Goal: Complete application form

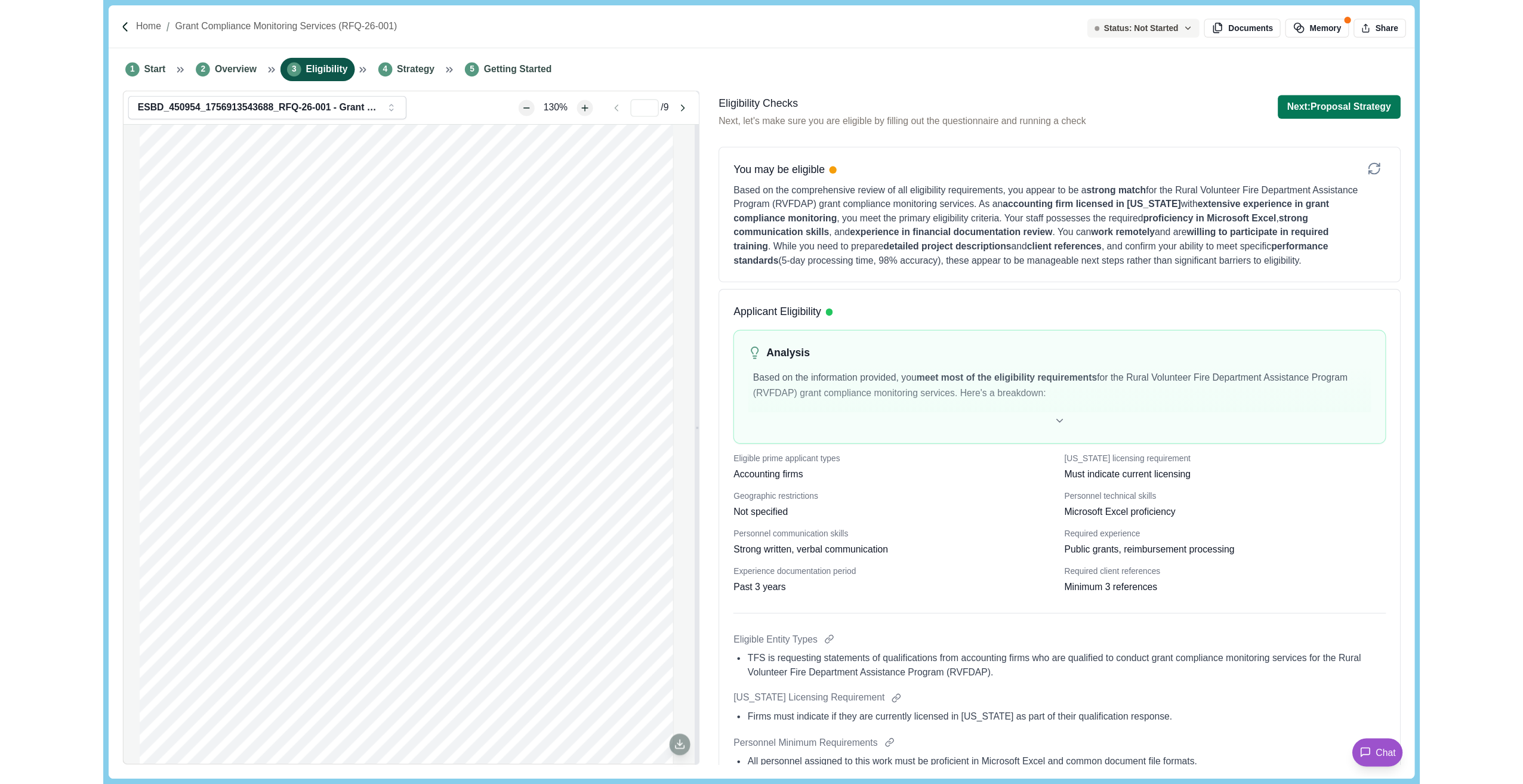
scroll to position [371, 0]
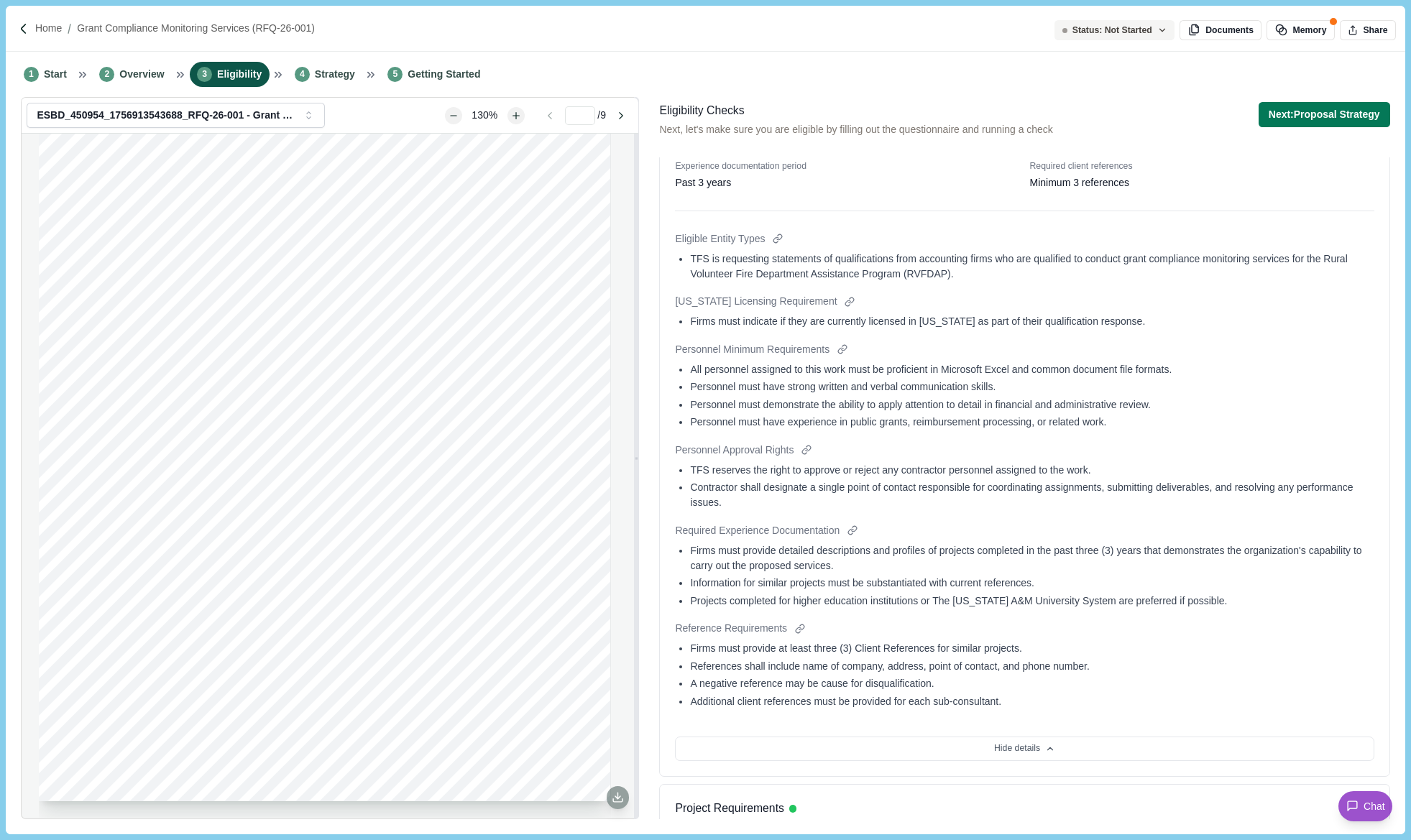
click at [164, 182] on div "Page 1 of 9 [US_STATE] A&M FOREST SERVICE Request For Qualifications RFQ-26-001…" at bounding box center [324, 433] width 572 height 740
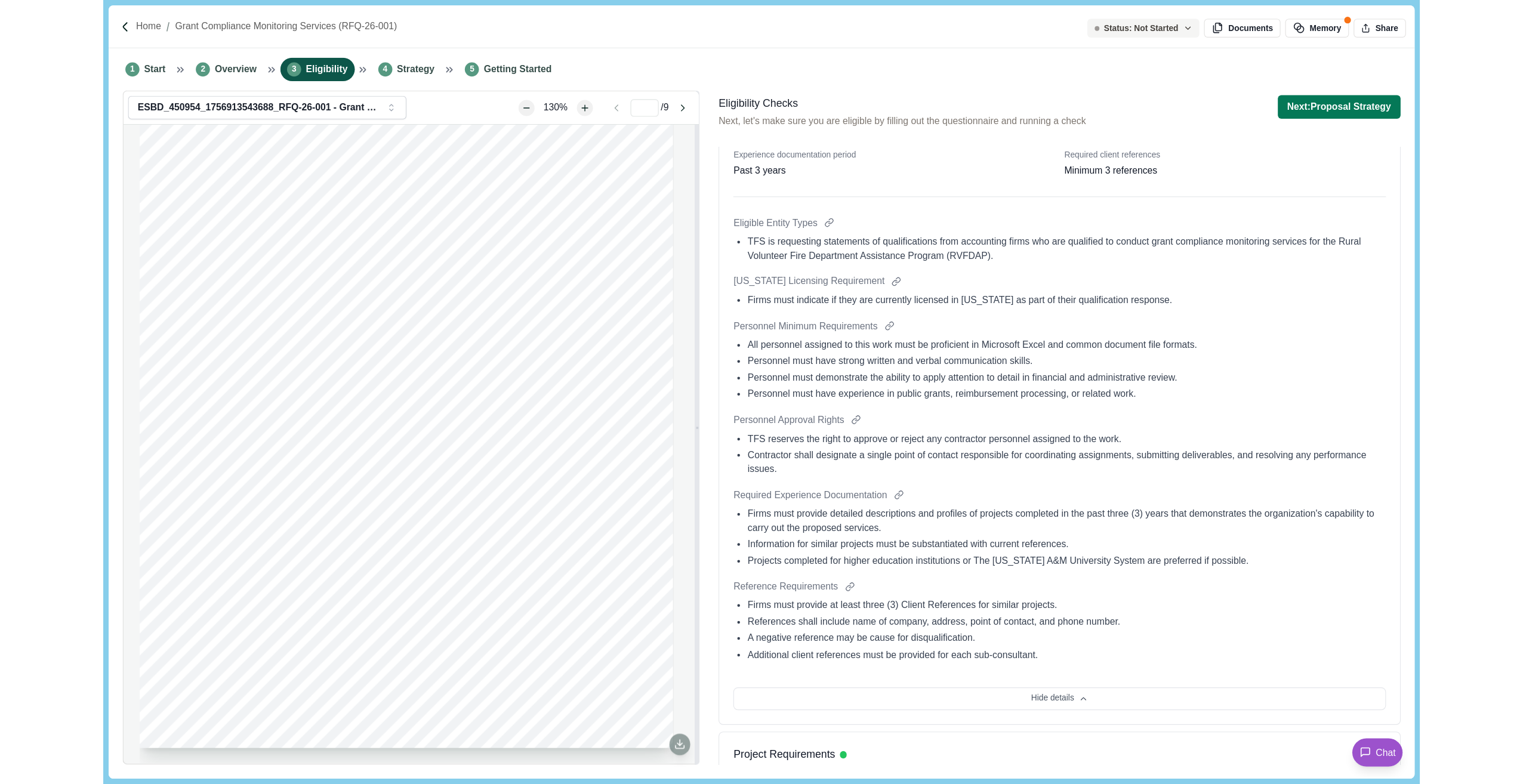
scroll to position [358, 0]
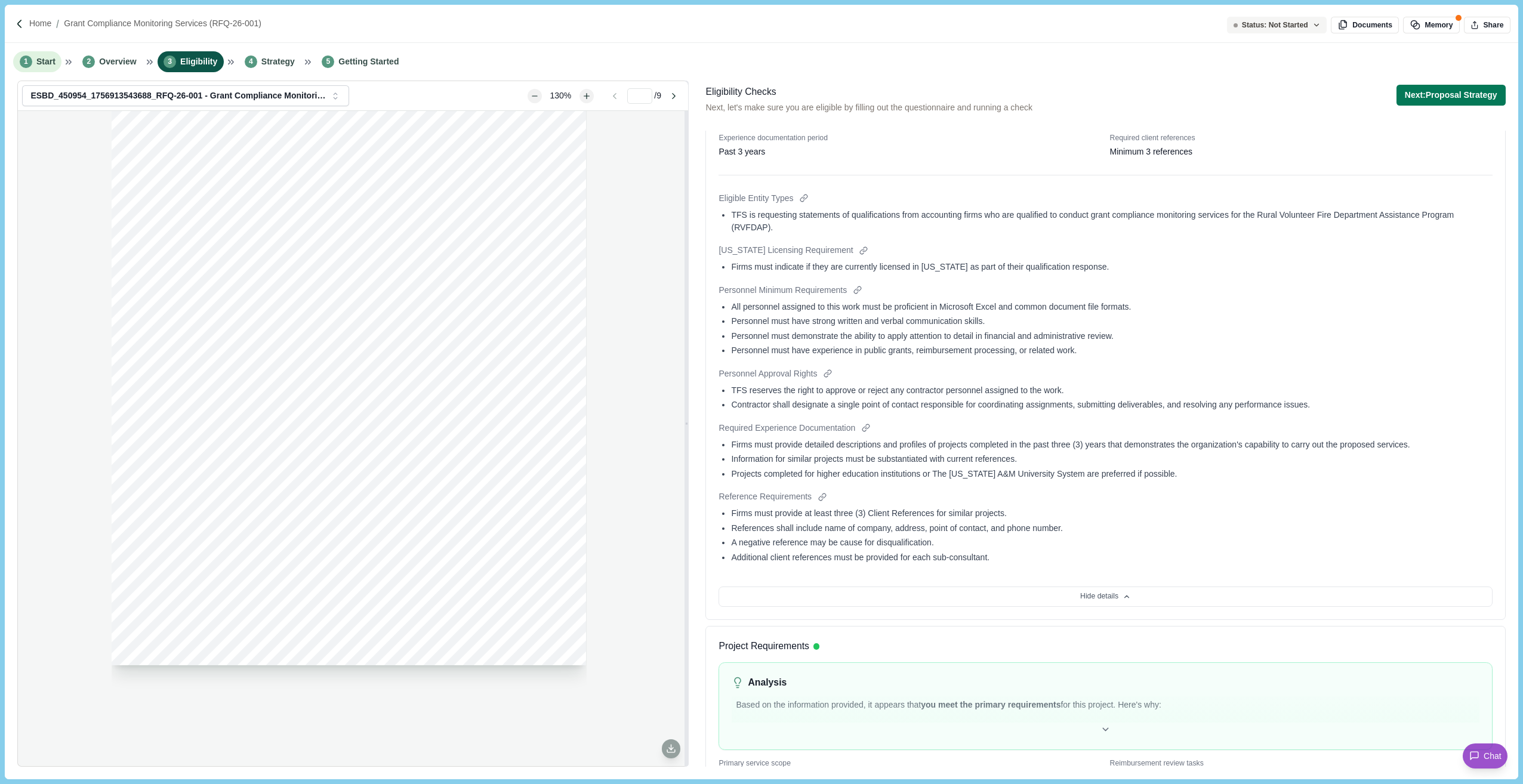
click at [41, 61] on span "Start" at bounding box center [46, 62] width 19 height 12
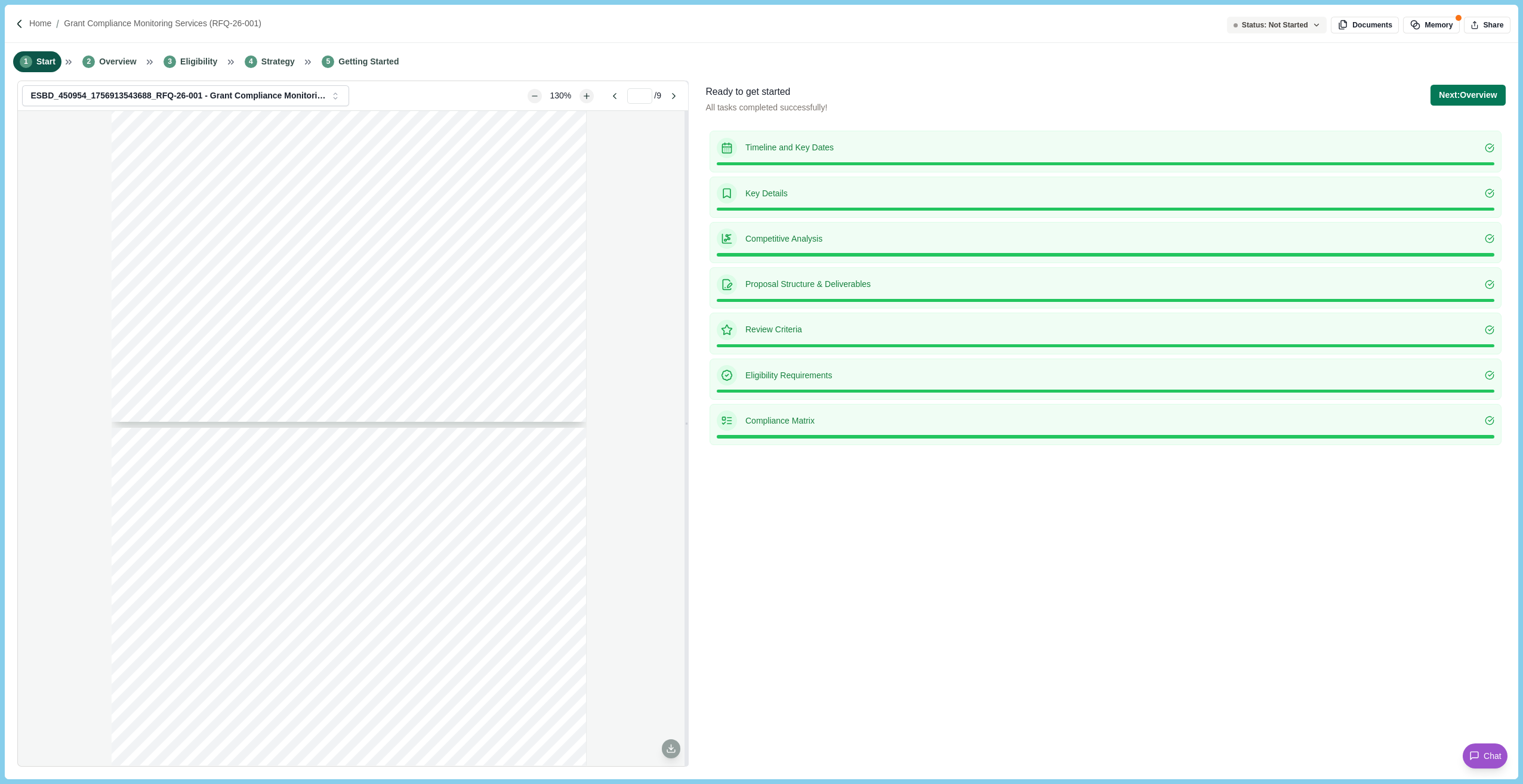
scroll to position [1014, 0]
click at [116, 68] on li "2 Overview" at bounding box center [109, 62] width 66 height 21
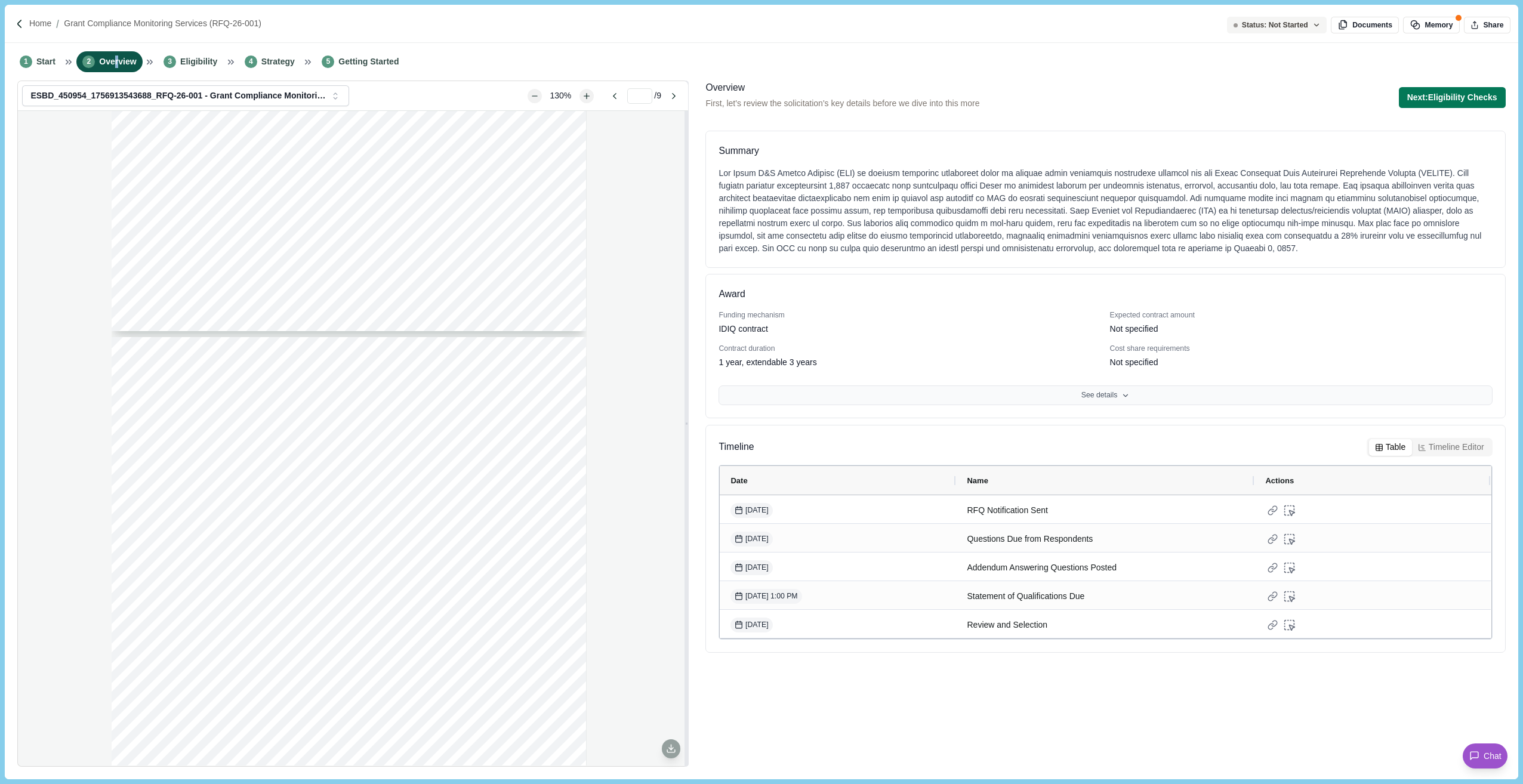
click at [1021, 387] on button "See details" at bounding box center [1105, 396] width 773 height 20
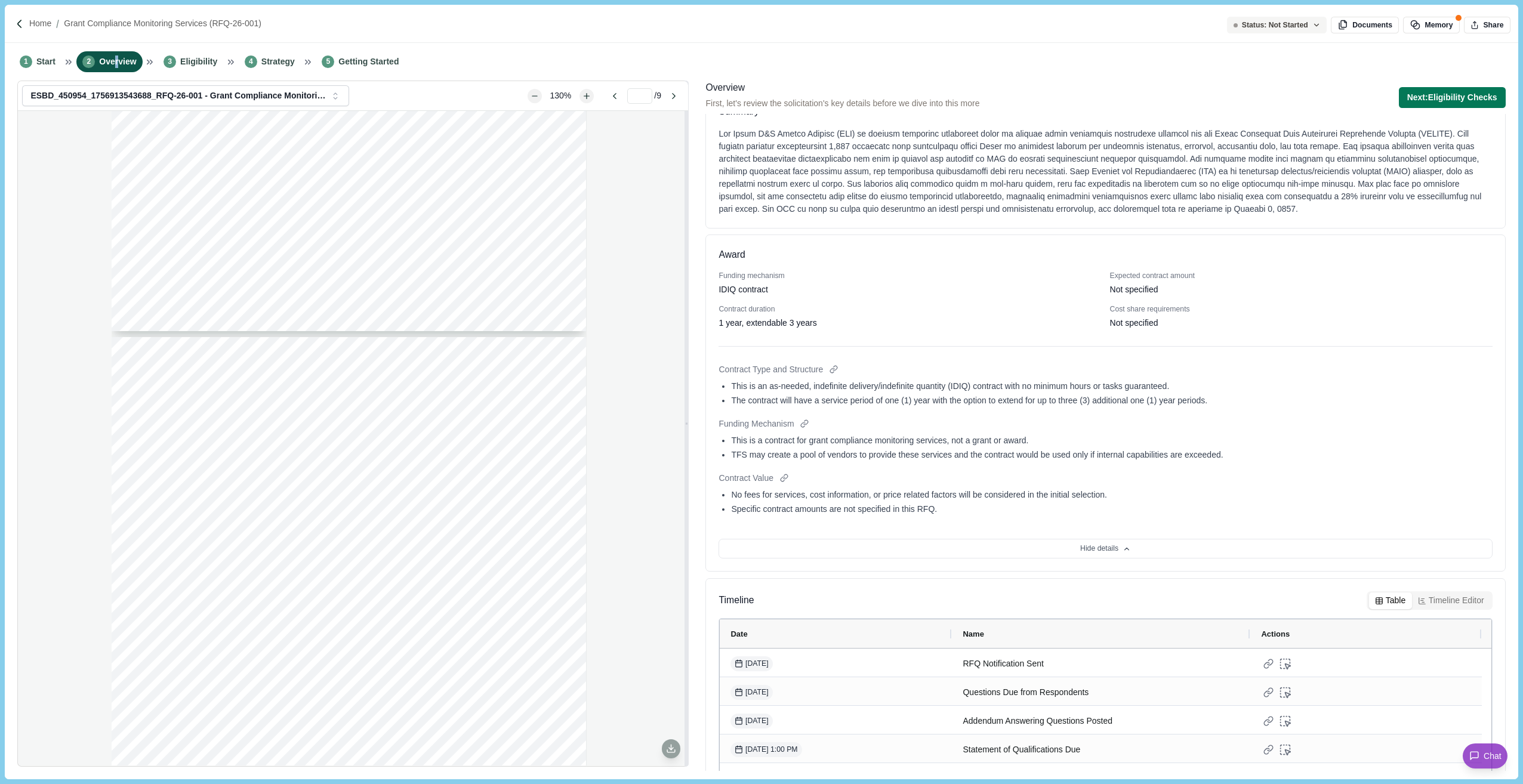
scroll to position [79, 0]
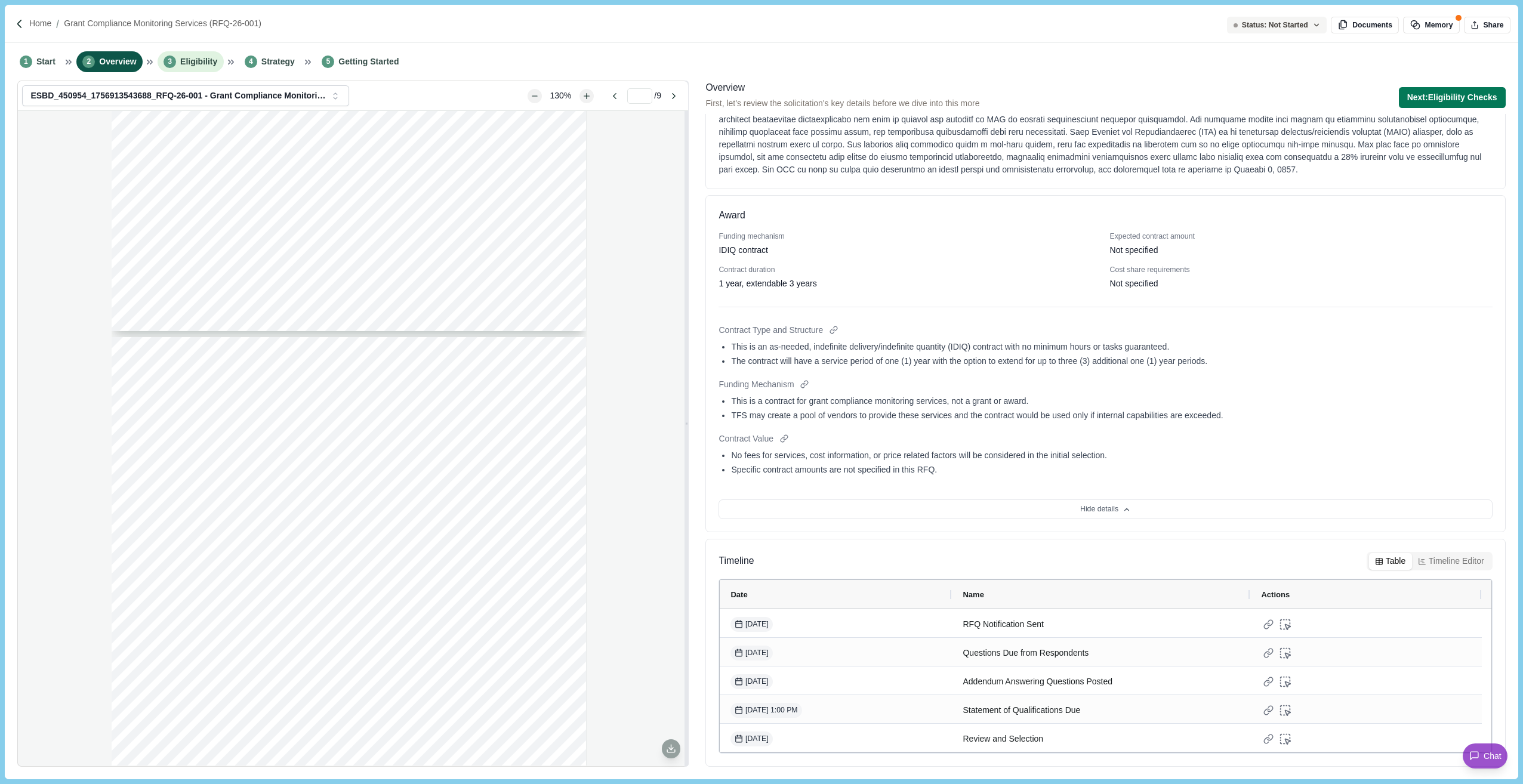
click at [196, 55] on span "Eligibility" at bounding box center [198, 62] width 37 height 12
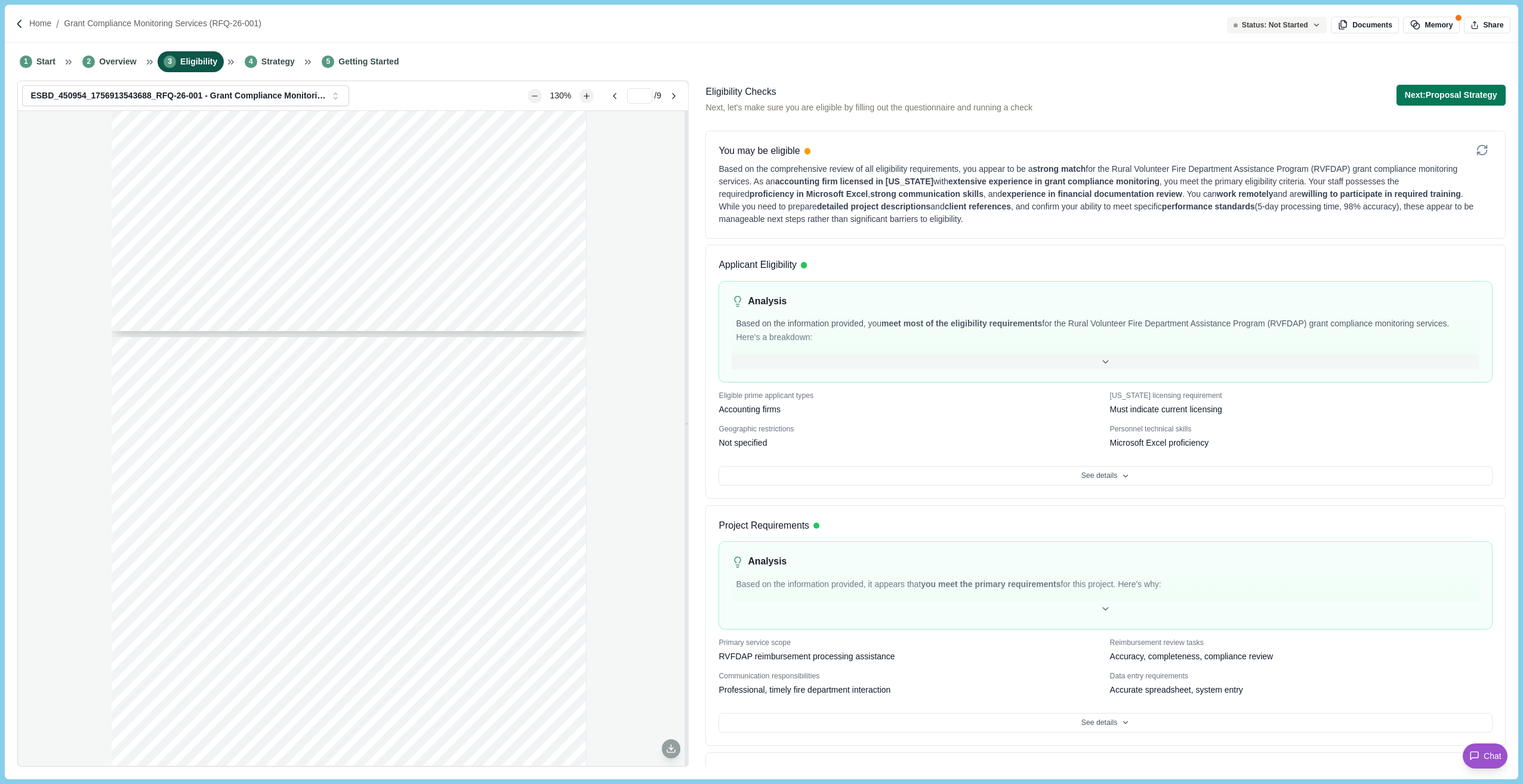
click at [1094, 364] on div at bounding box center [1106, 361] width 747 height 15
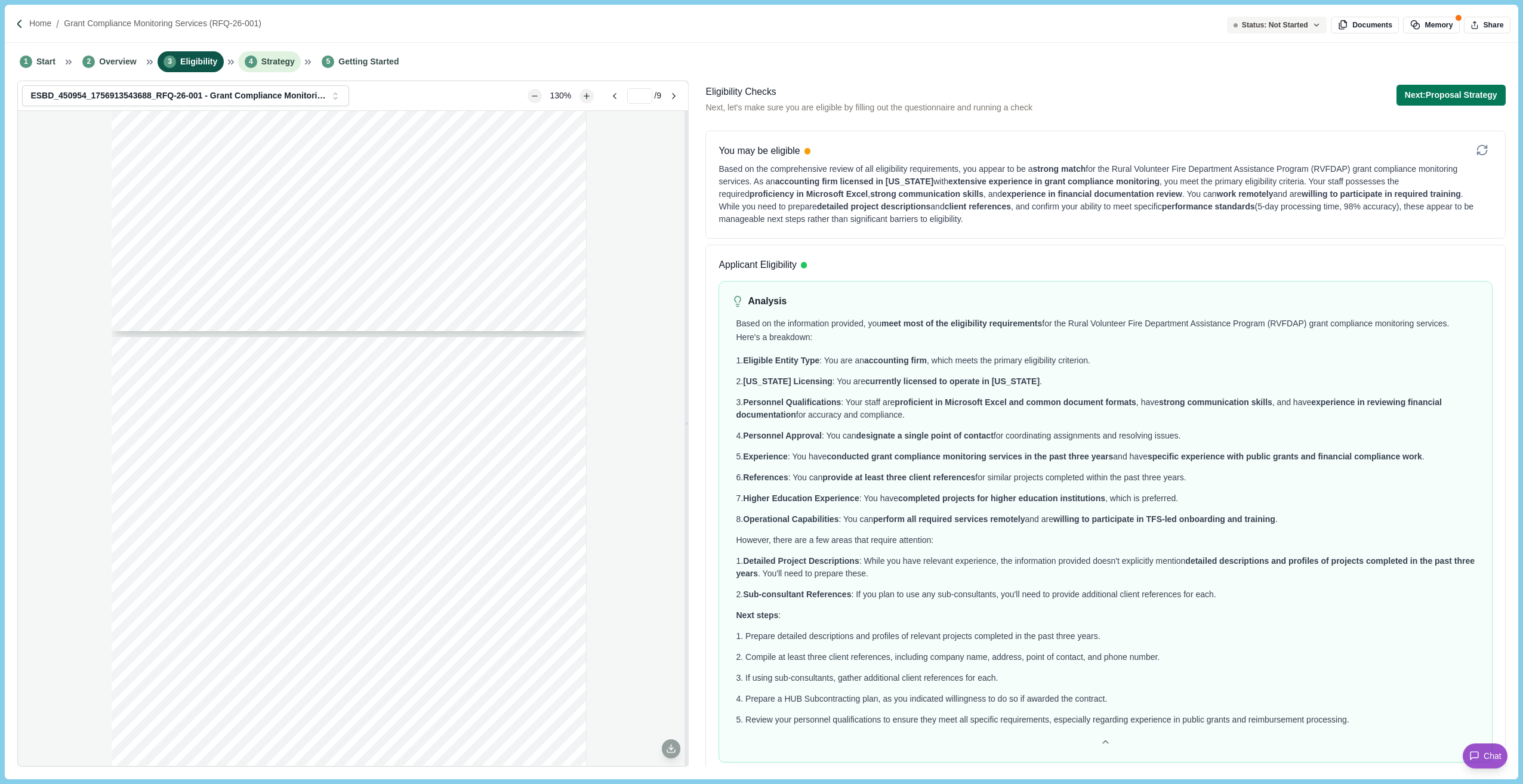
click at [275, 59] on span "Strategy" at bounding box center [278, 62] width 34 height 12
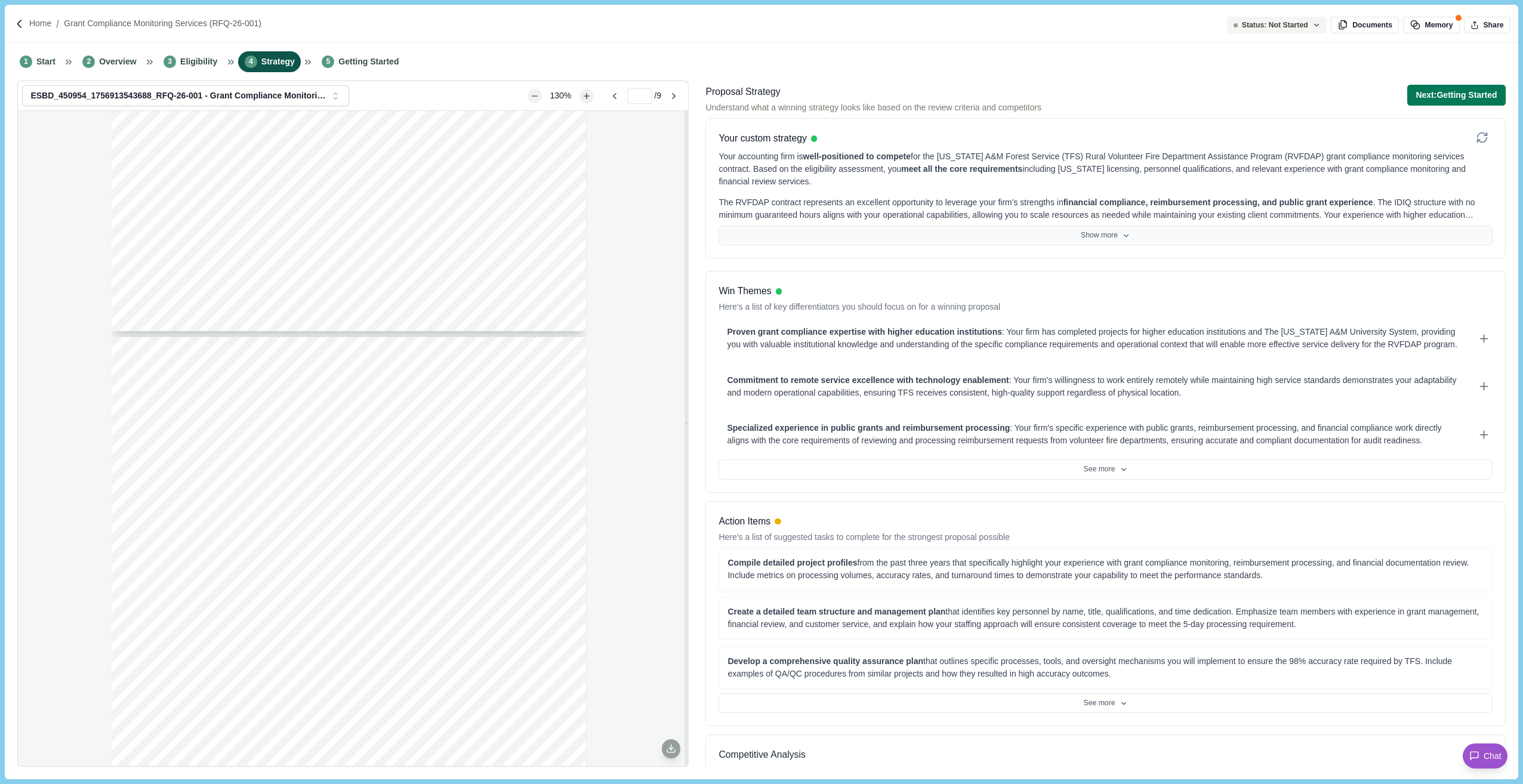
click at [1105, 242] on button "Show more" at bounding box center [1105, 236] width 773 height 20
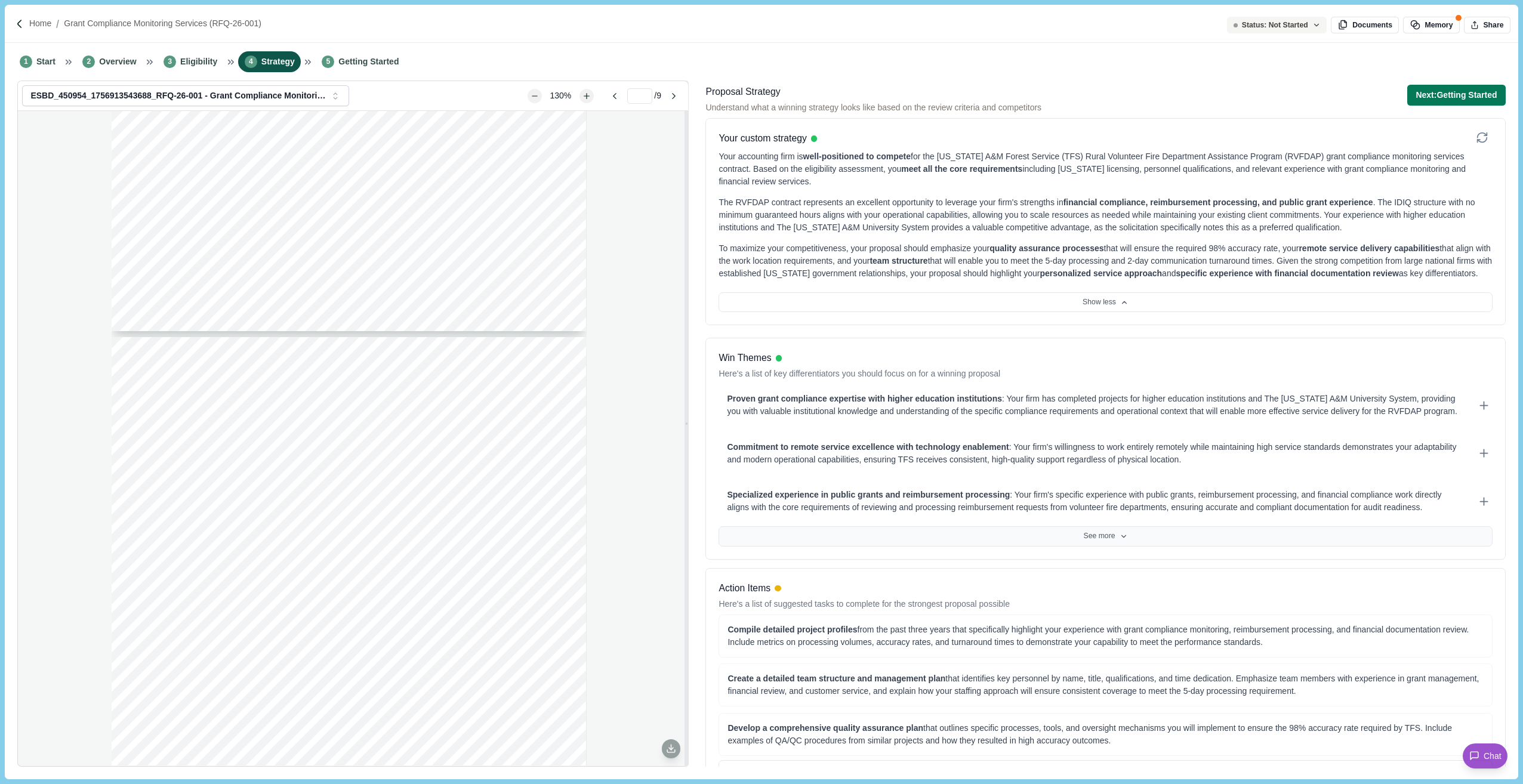
click at [1099, 537] on button "See more" at bounding box center [1105, 537] width 773 height 20
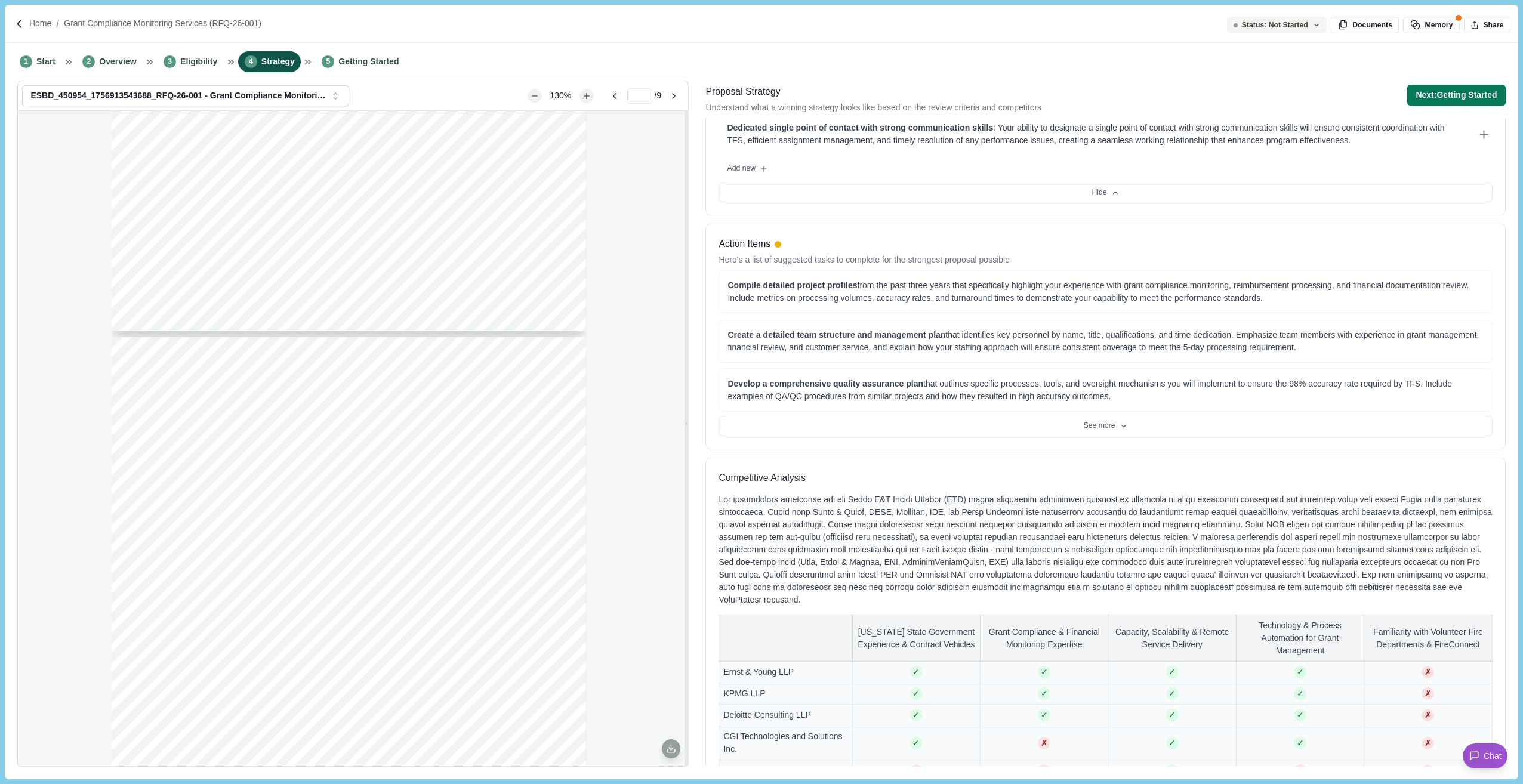
scroll to position [417, 0]
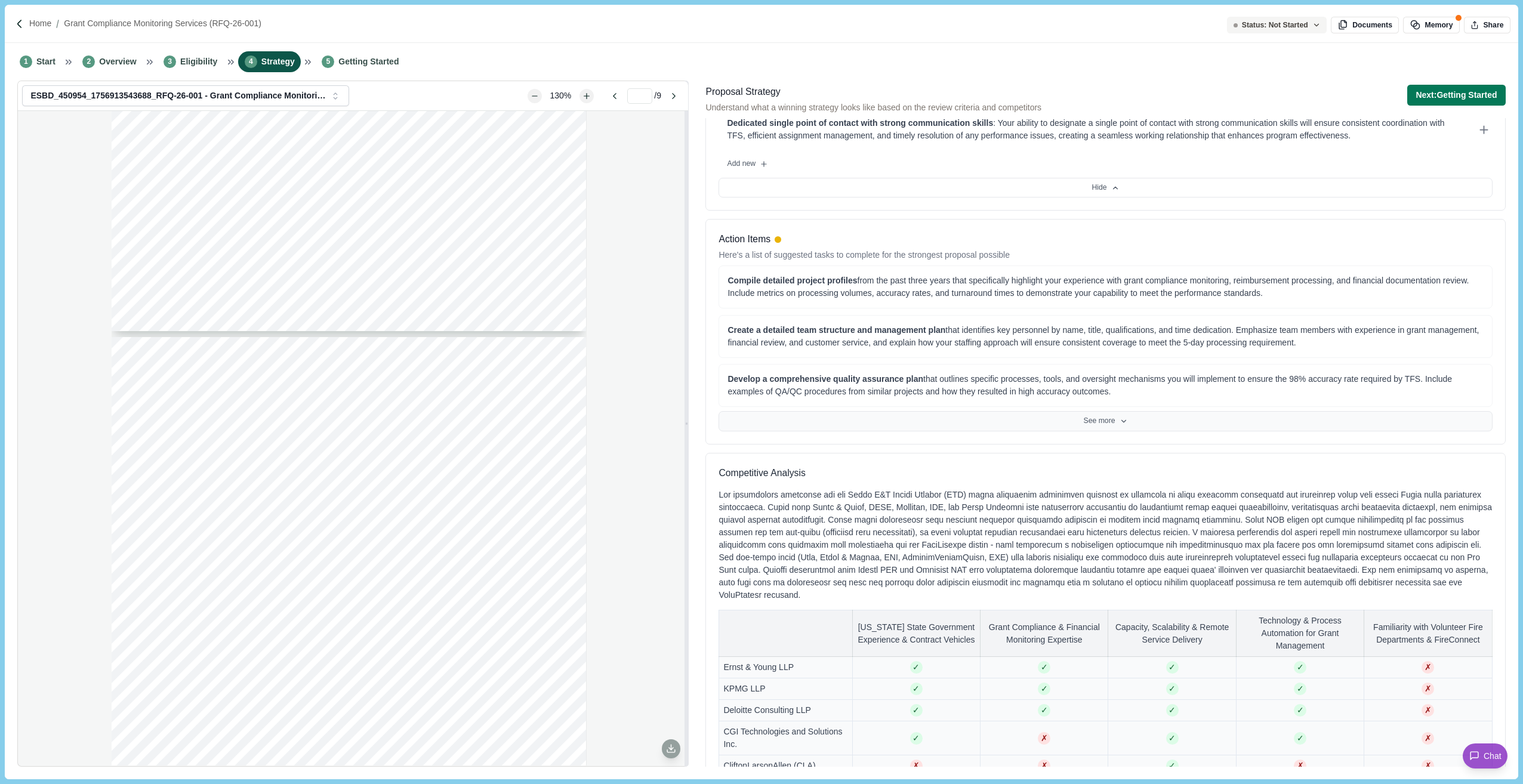
click at [1112, 417] on button "See more" at bounding box center [1105, 421] width 773 height 20
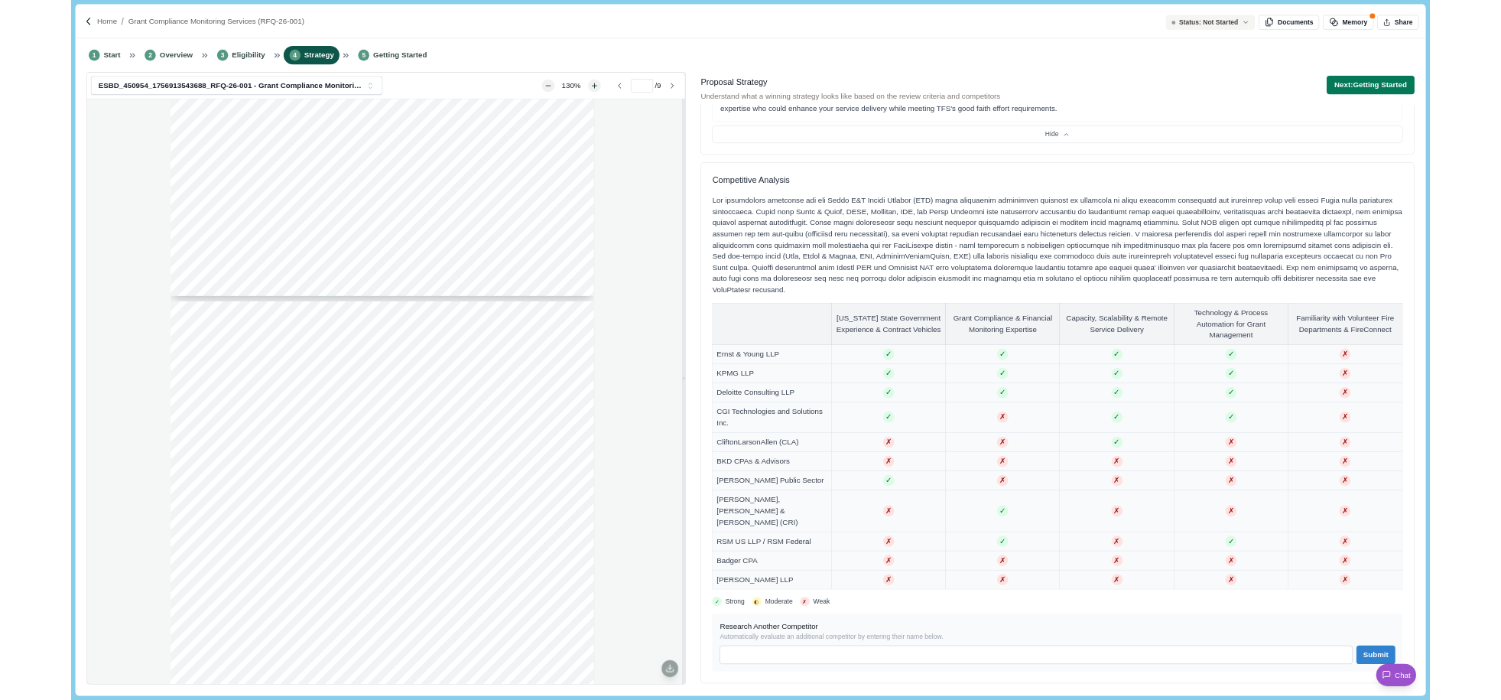
scroll to position [1147, 0]
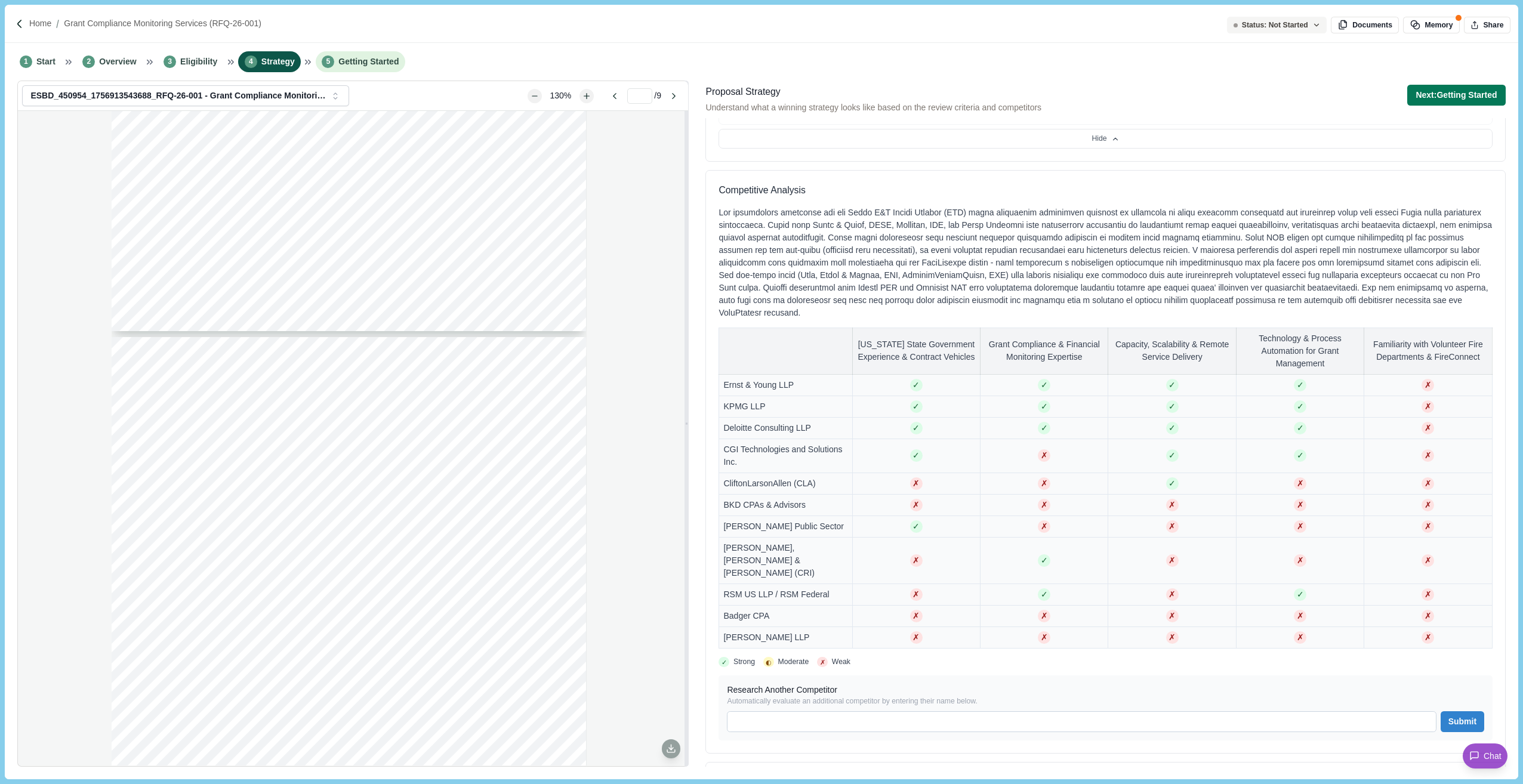
click at [357, 69] on li "5 Getting Started" at bounding box center [360, 62] width 90 height 21
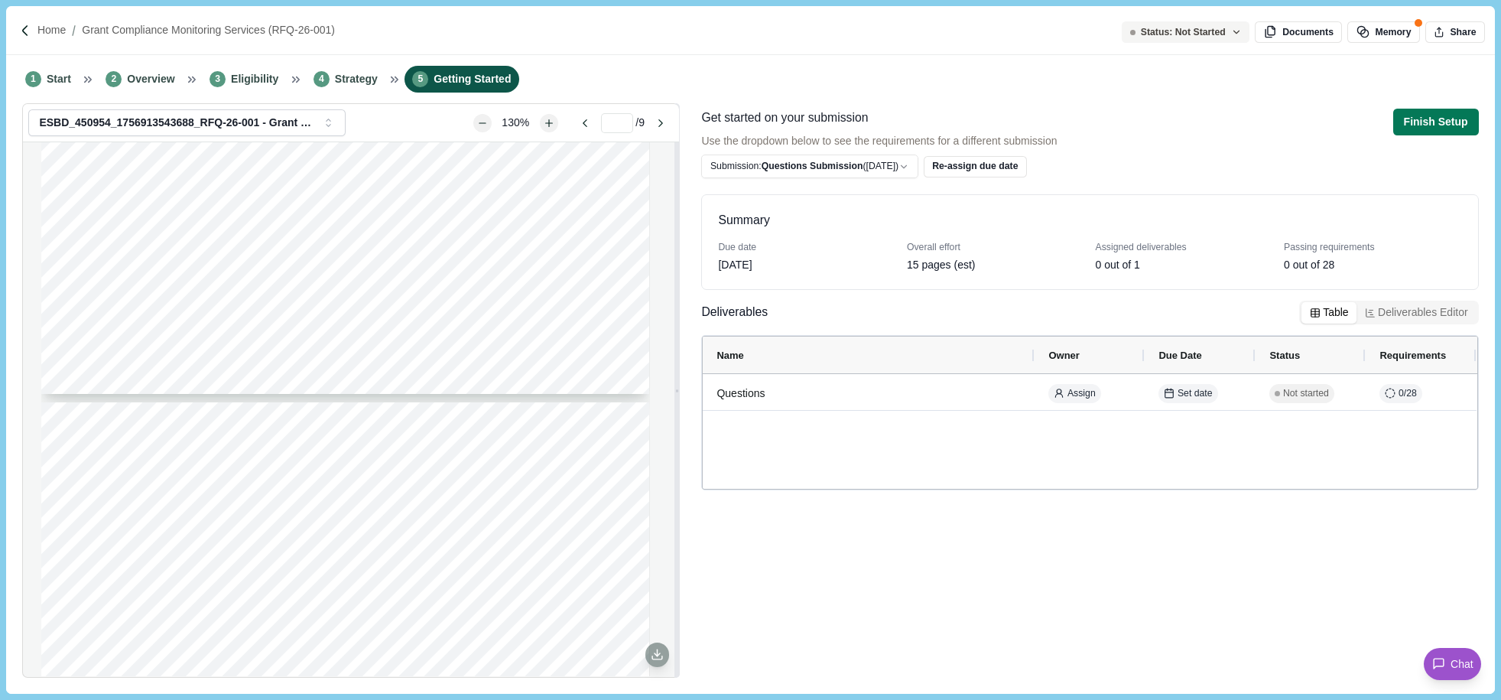
type input "*"
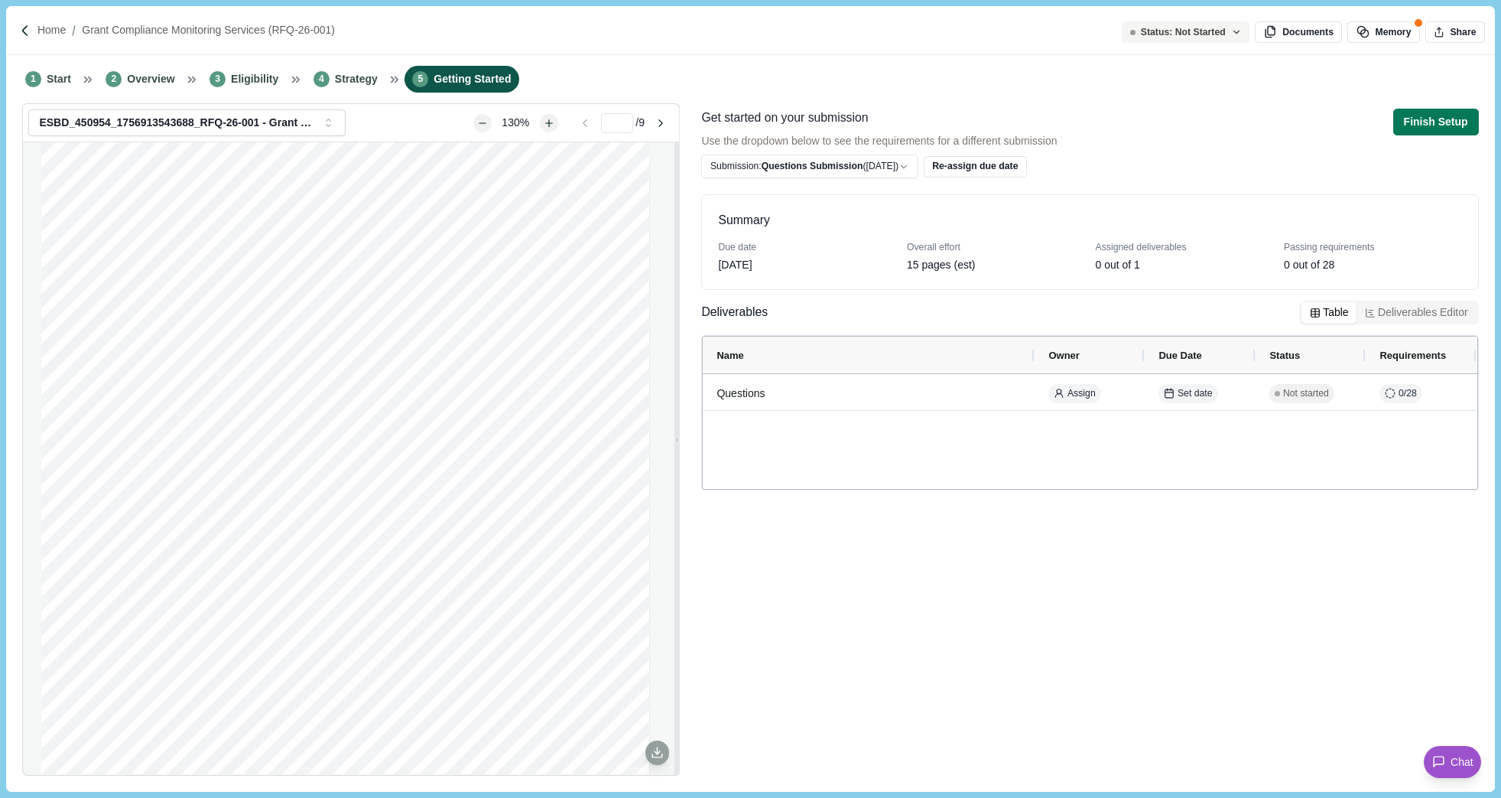
click at [1443, 668] on div "Summary Due date [DATE] Overall effort 15 pages (est) Assigned deliverables 0 o…" at bounding box center [1089, 479] width 777 height 591
click at [89, 262] on div "Page 1 of 9 [US_STATE] A&M FOREST SERVICE Request For Qualifications RFQ-26-001…" at bounding box center [345, 537] width 609 height 788
click at [50, 532] on div "Page 1 of 9 [US_STATE] A&M FOREST SERVICE Request For Qualifications RFQ-26-001…" at bounding box center [345, 537] width 609 height 788
click at [1397, 34] on button "Memory" at bounding box center [1384, 31] width 72 height 21
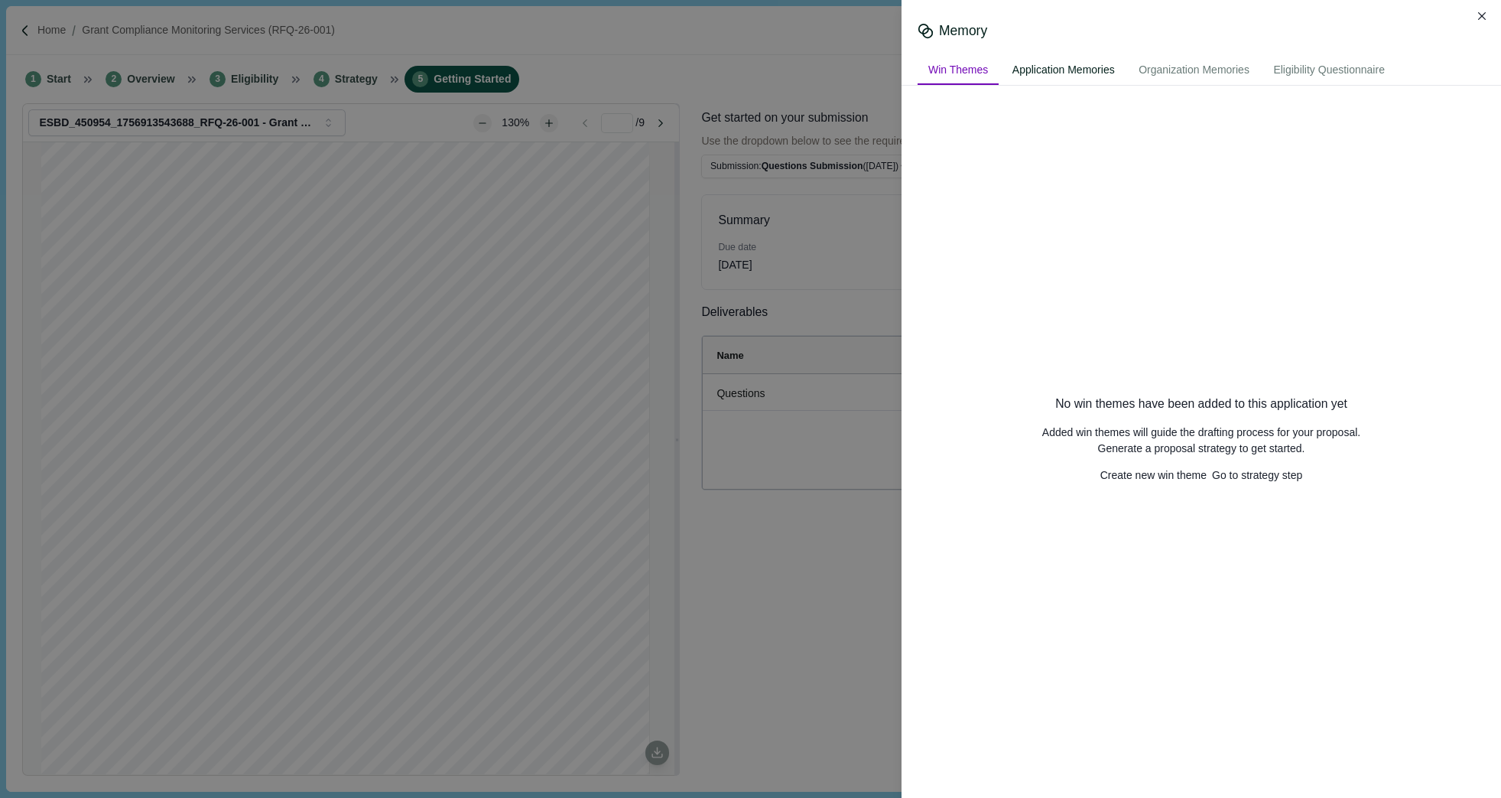
click at [1112, 69] on div "Application Memories" at bounding box center [1064, 71] width 124 height 28
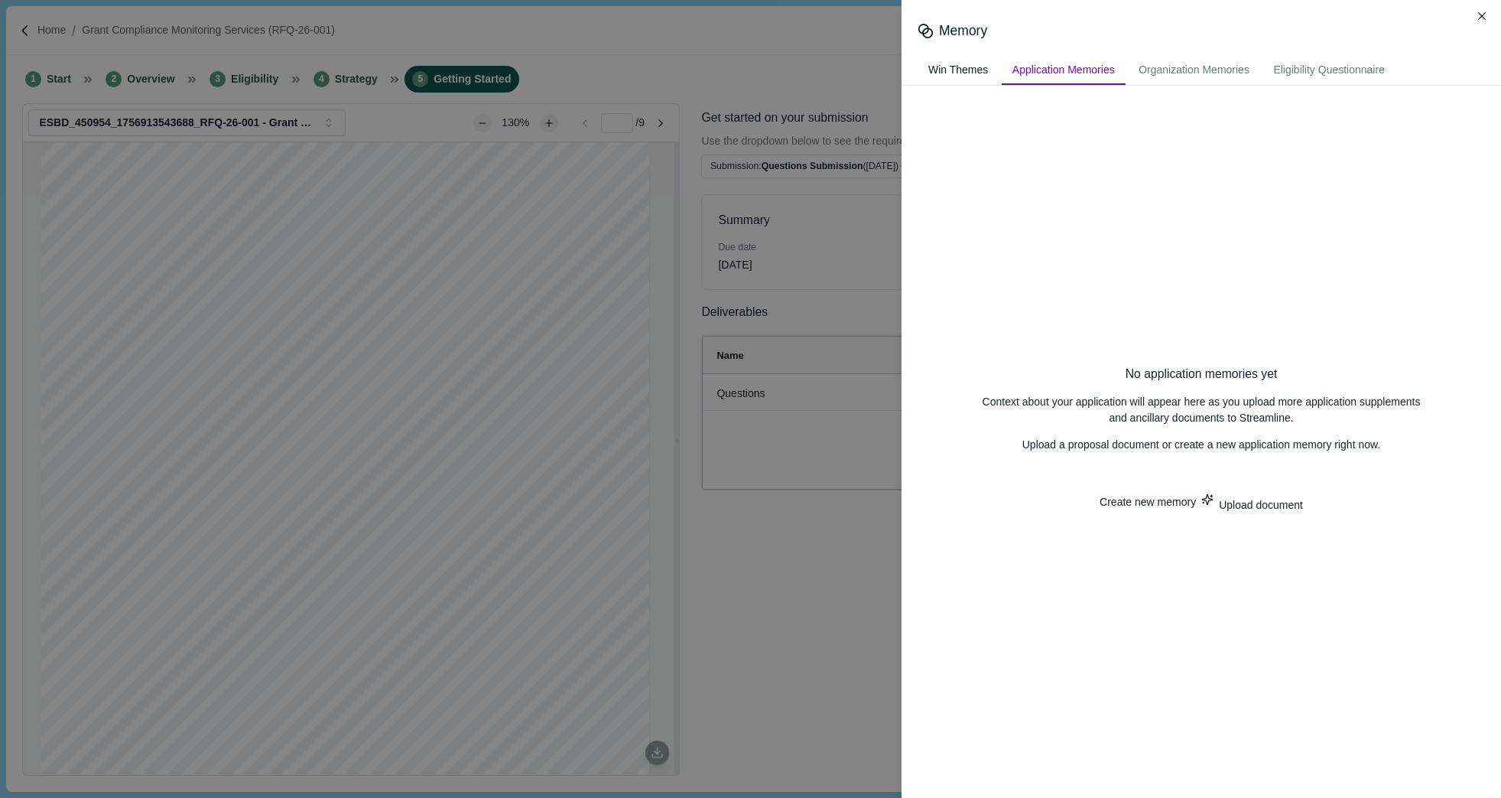
click at [956, 70] on div "Win Themes" at bounding box center [958, 71] width 81 height 28
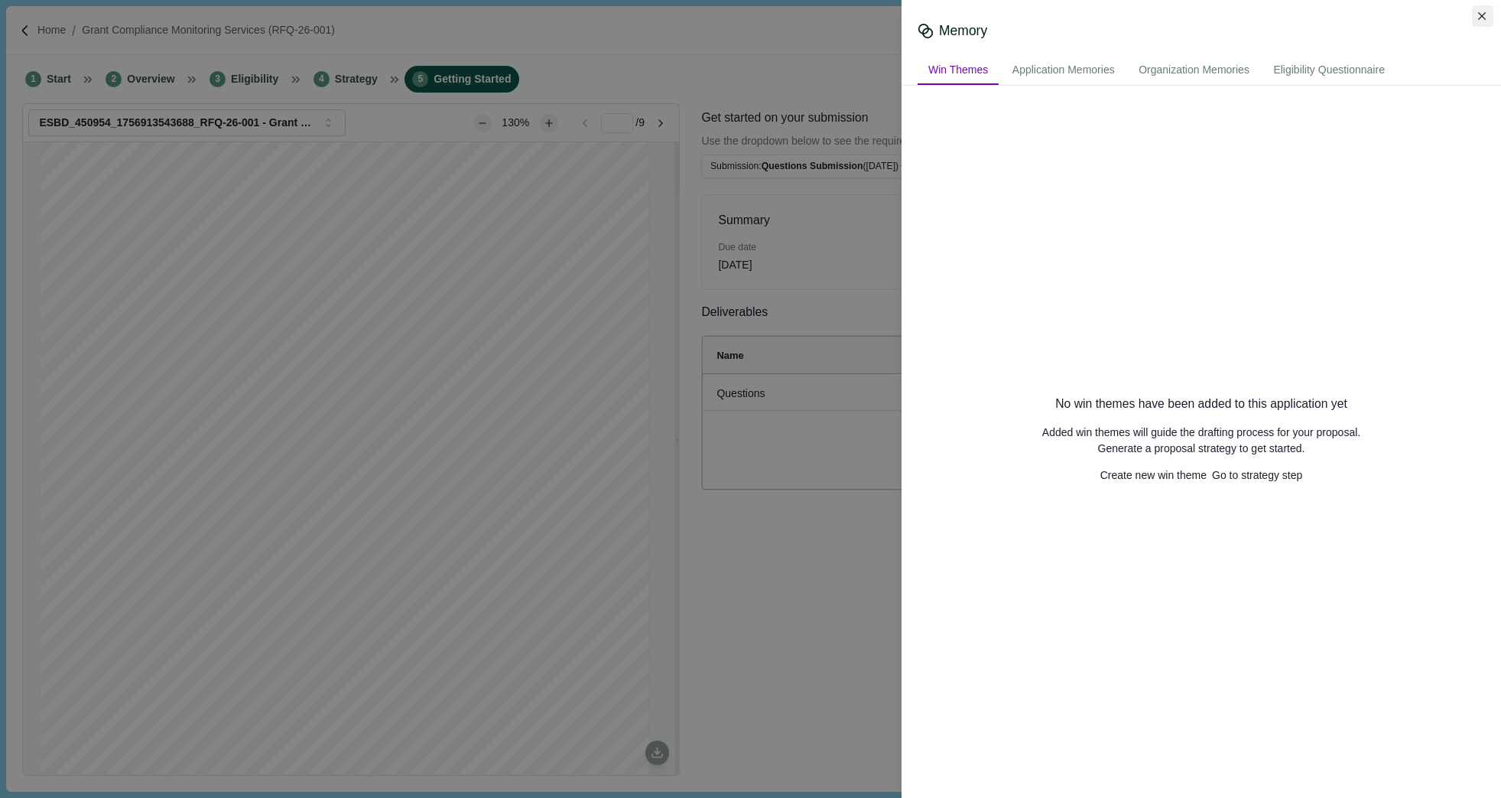
click at [1488, 17] on button "Close" at bounding box center [1482, 15] width 21 height 21
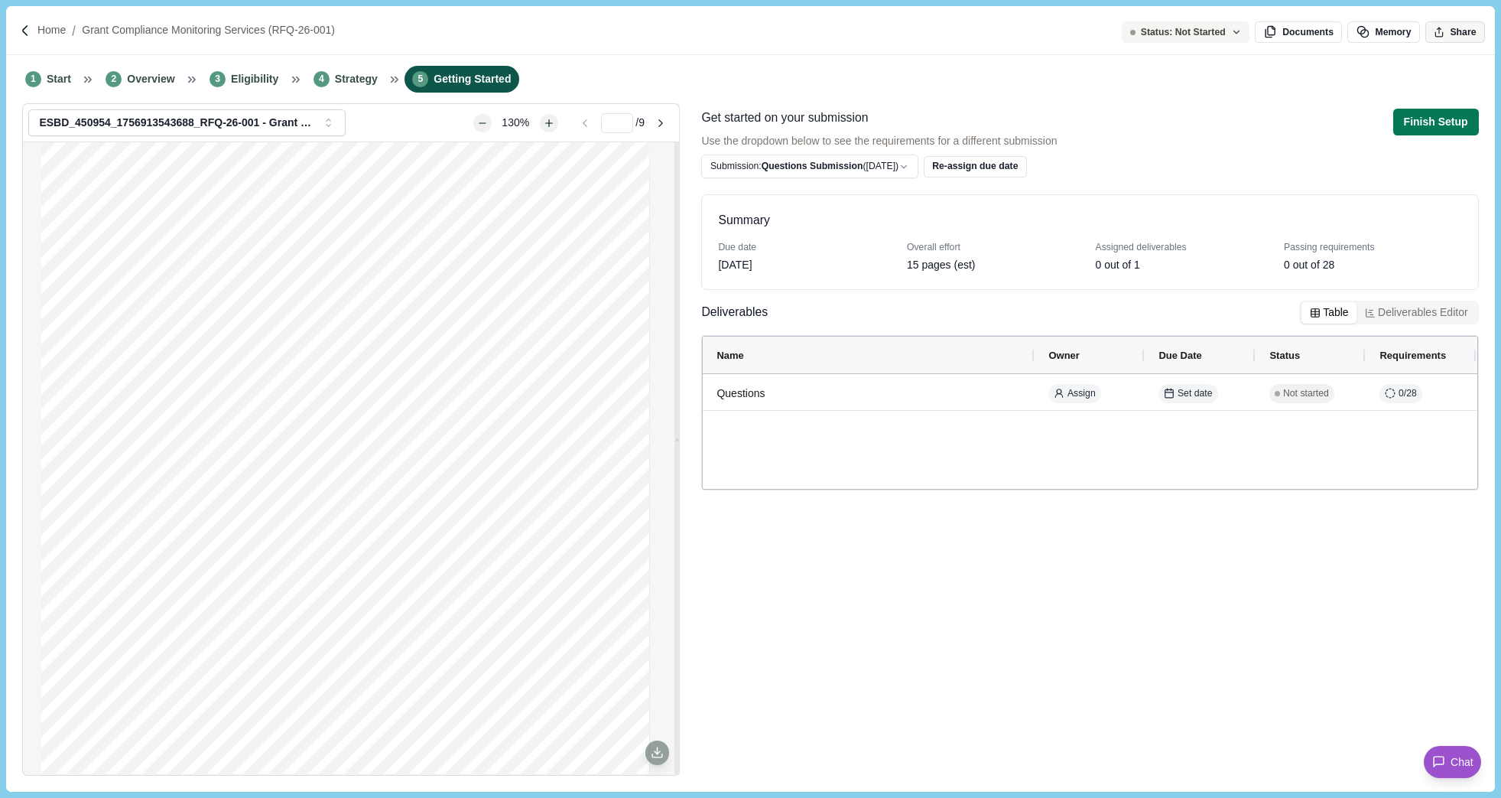
click at [1462, 40] on button "Share" at bounding box center [1456, 31] width 60 height 21
click at [1054, 70] on div "1 Start 2 Overview 3 Eligibility 4 Strategy 5 Getting Started" at bounding box center [750, 79] width 1488 height 48
click at [1195, 33] on div "Status: Not Started" at bounding box center [1178, 32] width 96 height 11
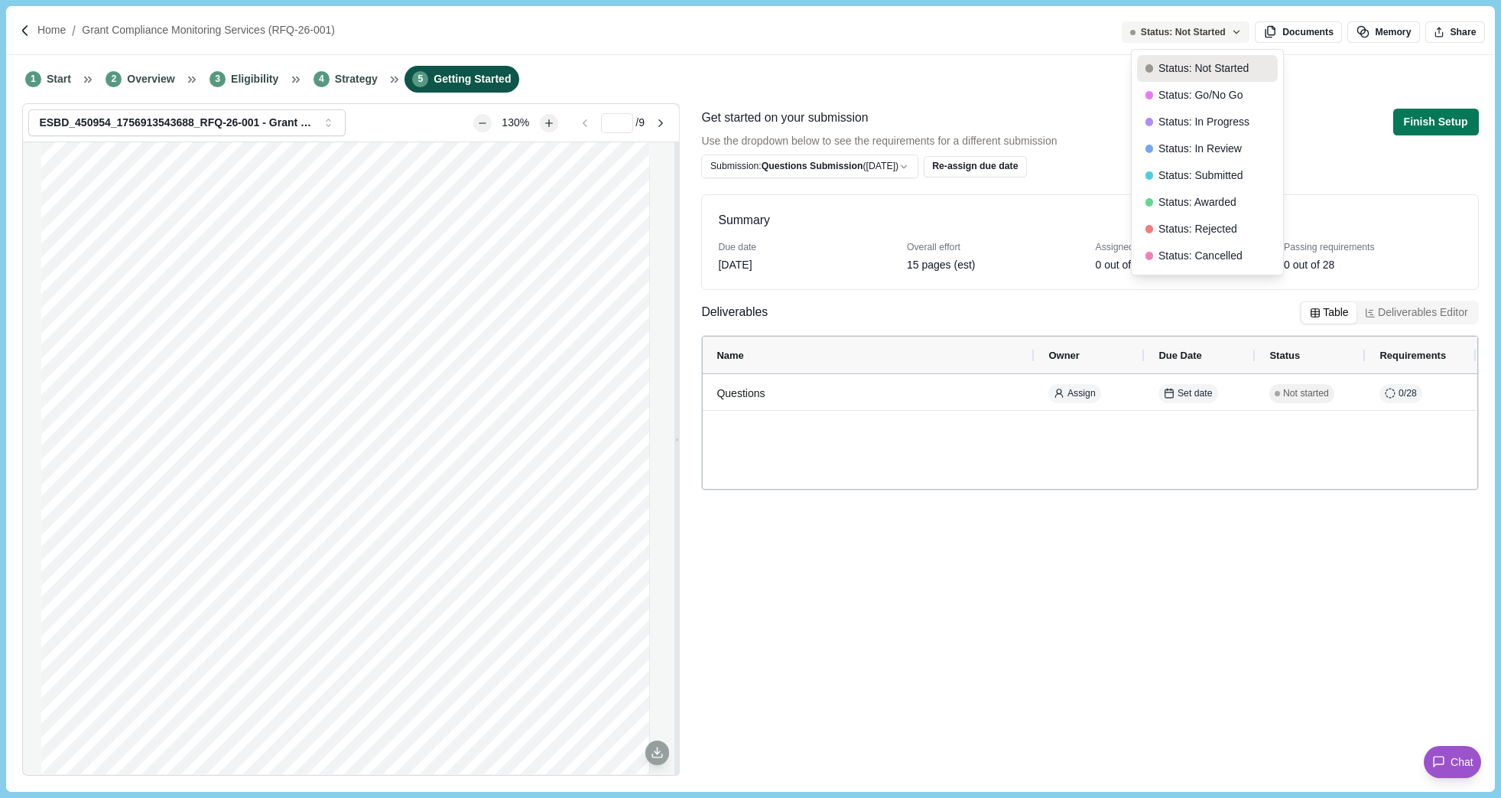
click at [1195, 59] on button "Status: Not Started" at bounding box center [1207, 68] width 141 height 27
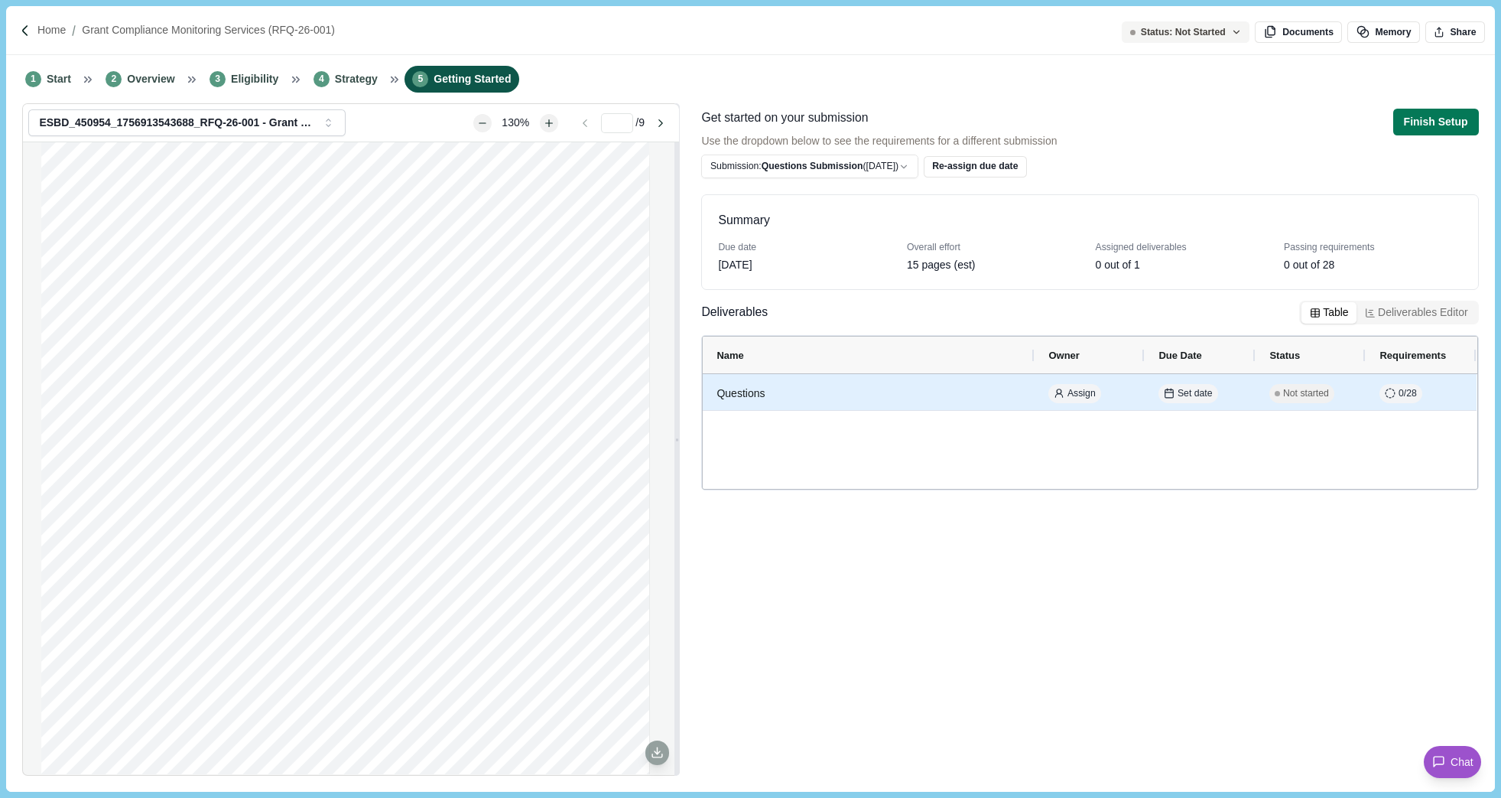
click at [1296, 392] on span "Not started" at bounding box center [1306, 394] width 46 height 14
select select "********"
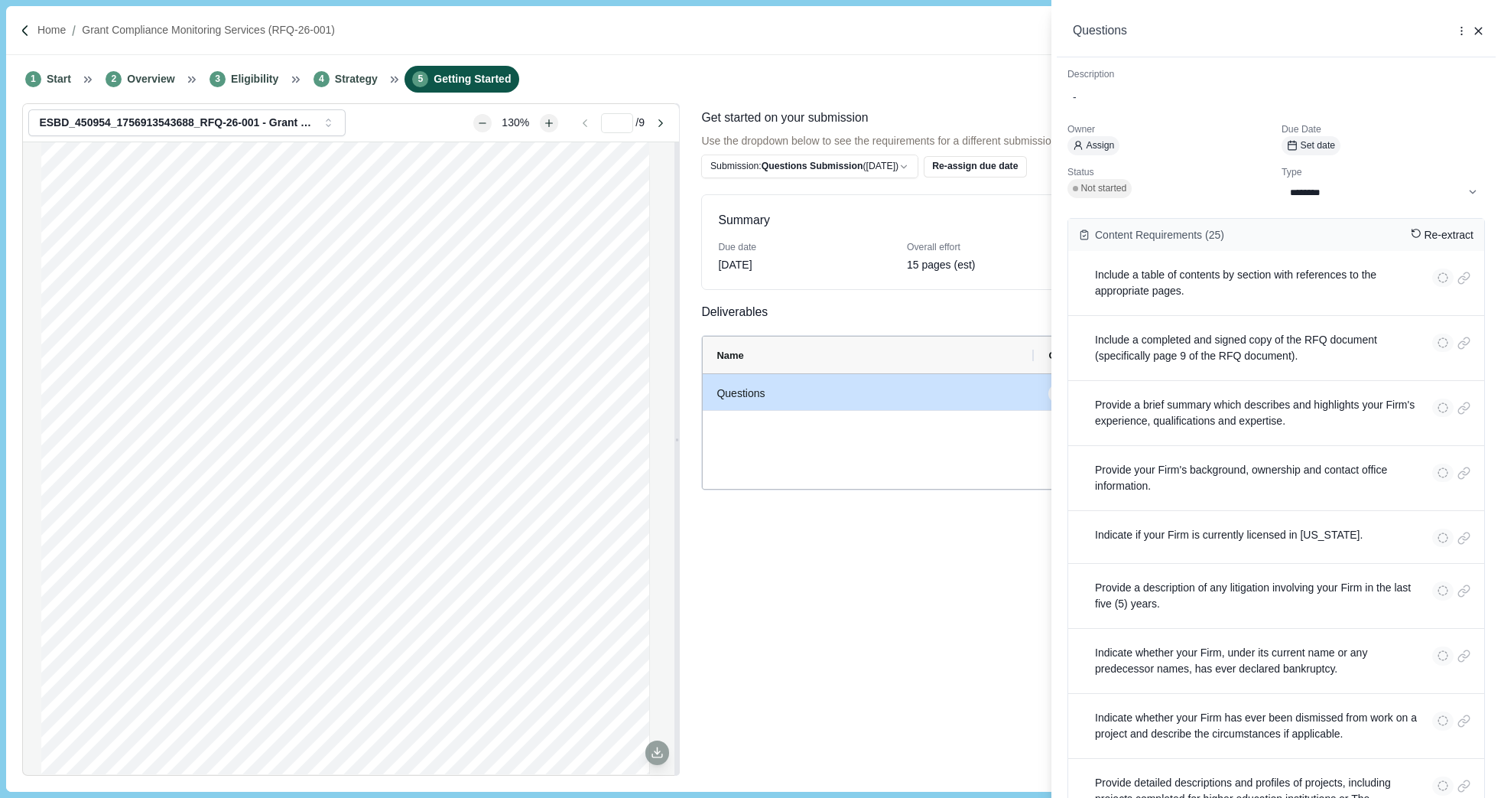
click at [953, 70] on div "**********" at bounding box center [750, 399] width 1501 height 798
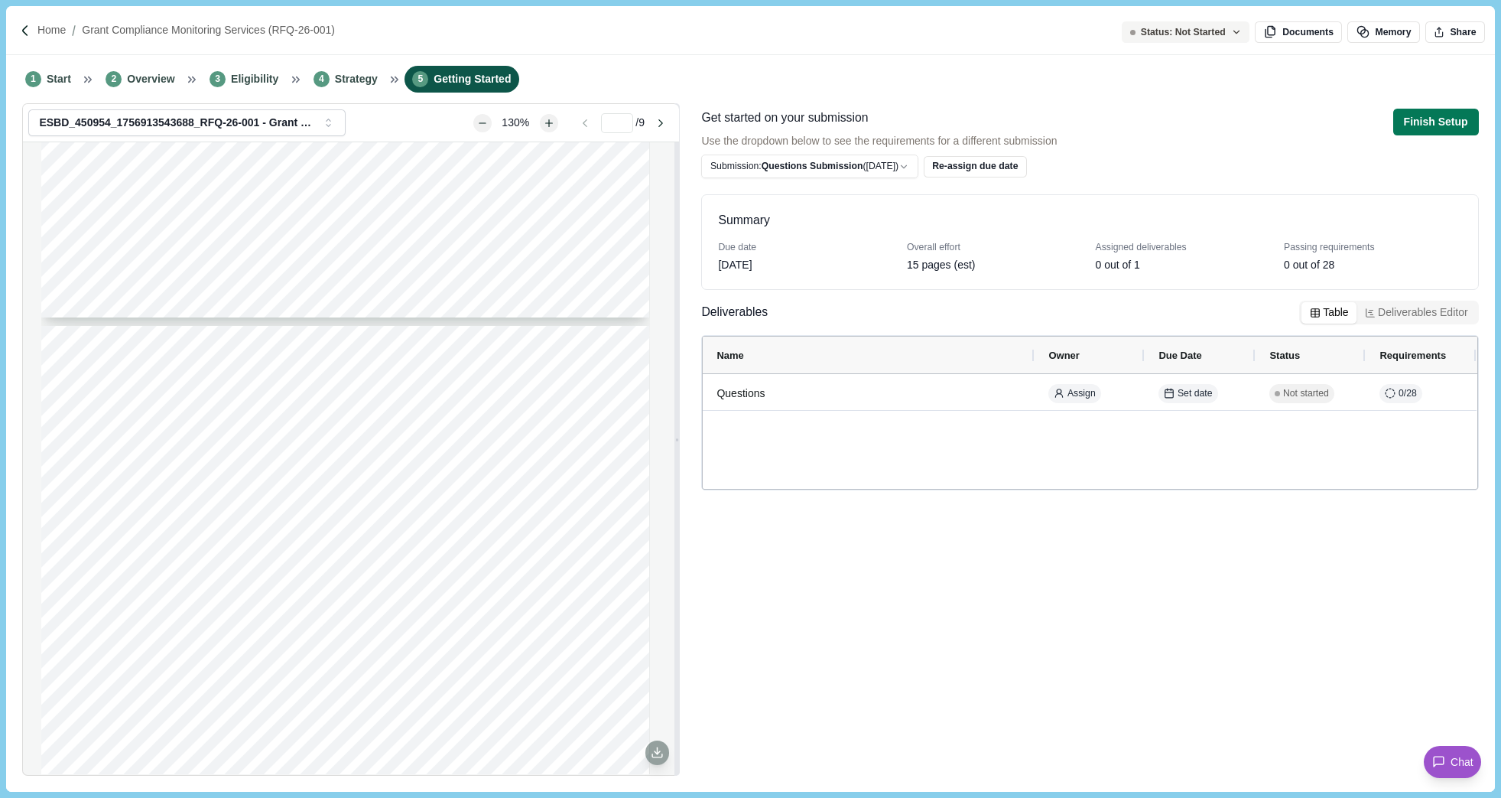
scroll to position [153, 0]
type input "*"
